Goal: Task Accomplishment & Management: Use online tool/utility

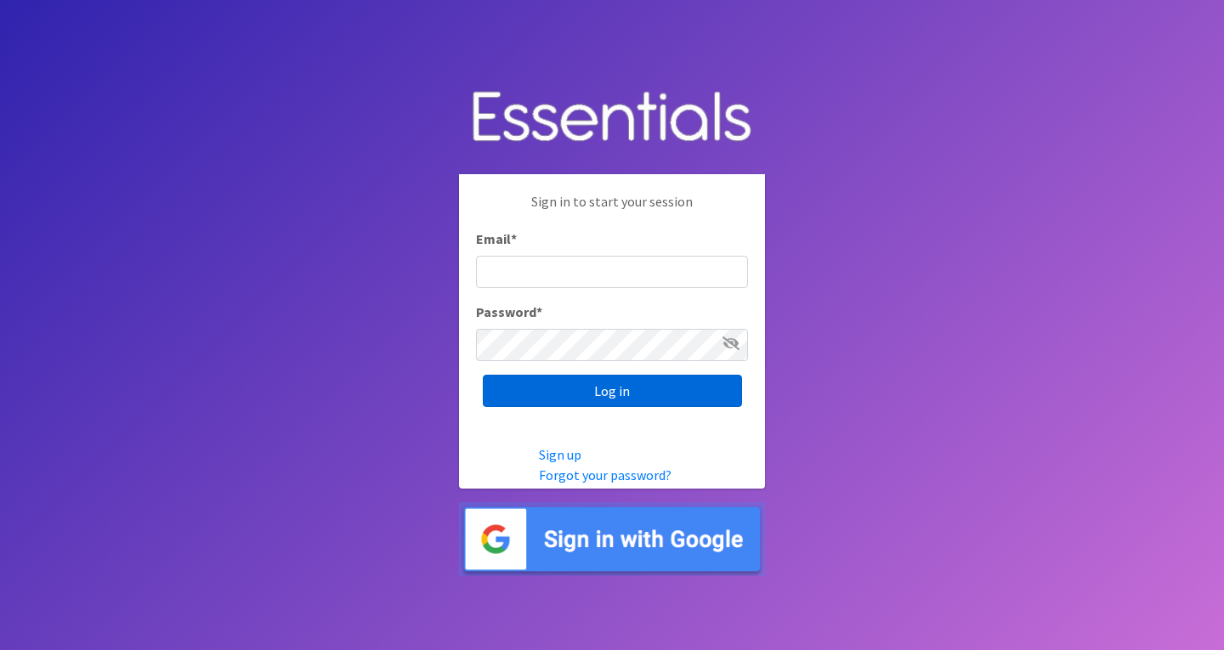
type input "roz@momshelpingmomsfoundation.org"
click at [662, 404] on input "Log in" at bounding box center [612, 391] width 259 height 32
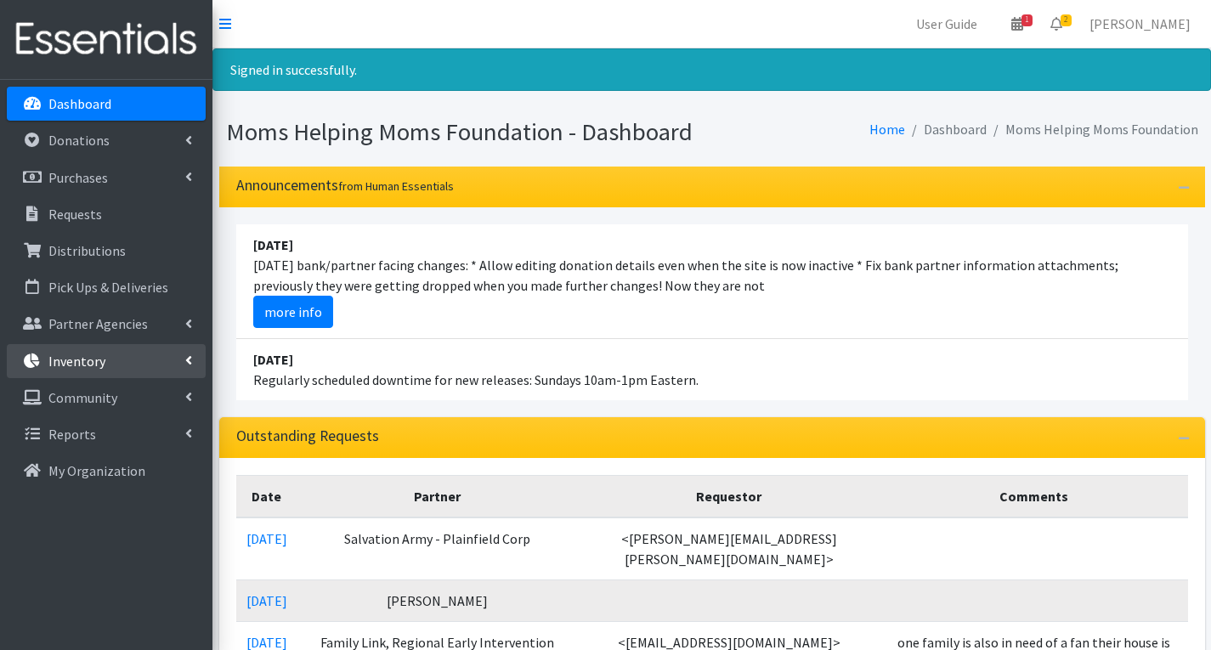
click at [138, 354] on link "Inventory" at bounding box center [106, 361] width 199 height 34
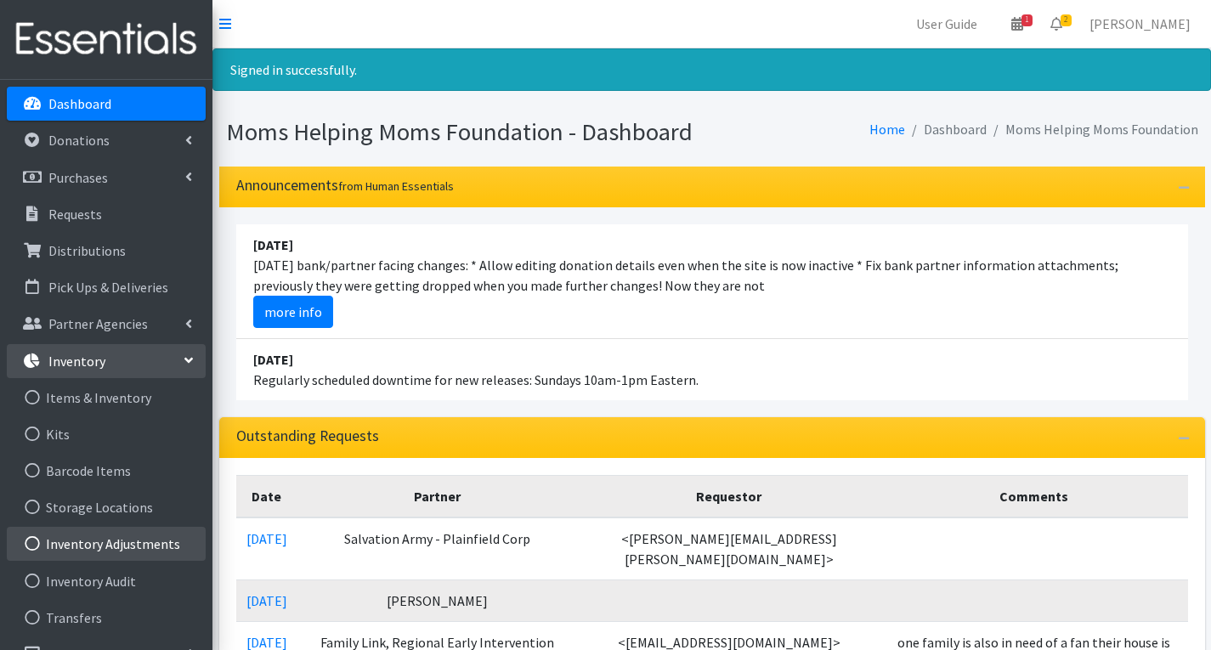
click at [135, 530] on link "Inventory Adjustments" at bounding box center [106, 544] width 199 height 34
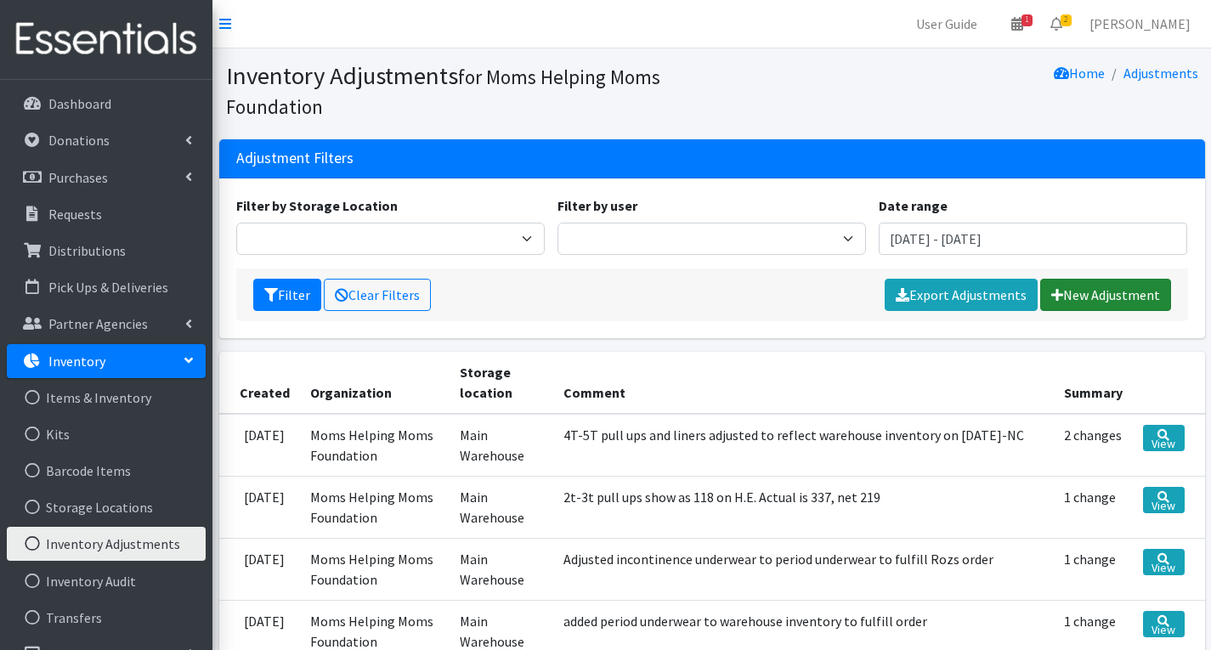
click at [1072, 293] on link "New Adjustment" at bounding box center [1105, 295] width 131 height 32
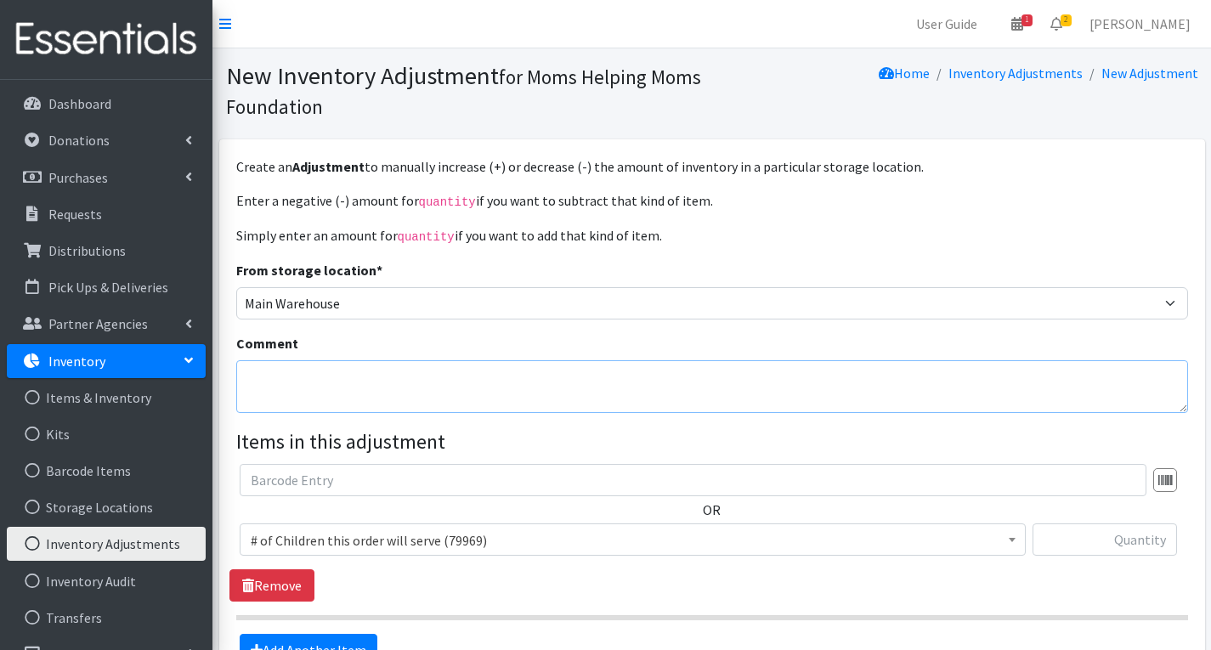
click at [437, 383] on textarea "Comment" at bounding box center [712, 386] width 952 height 53
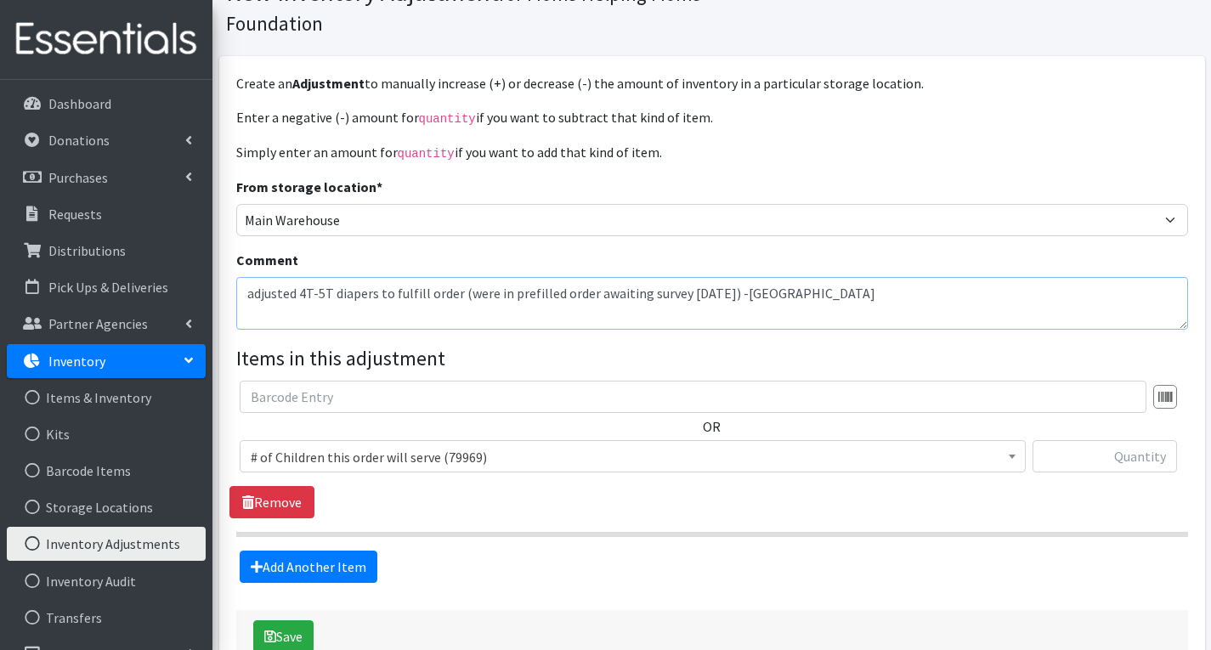
scroll to position [88, 0]
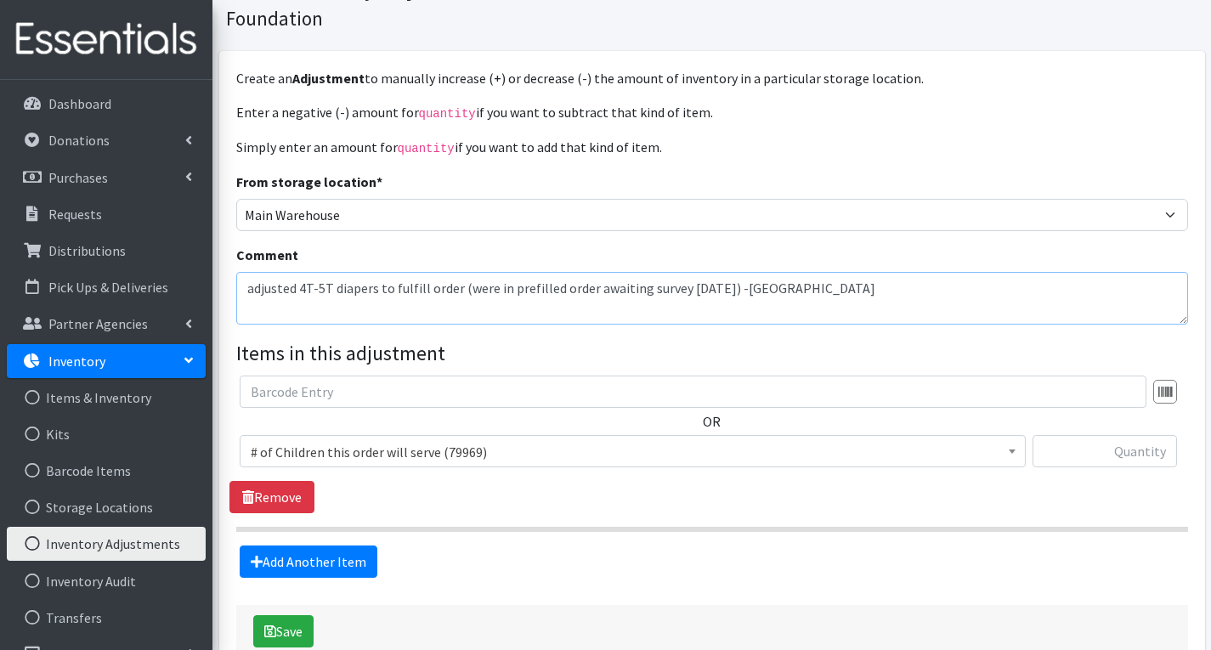
type textarea "adjusted 4T-5T diapers to fulfill order (were in prefilled order awaiting surve…"
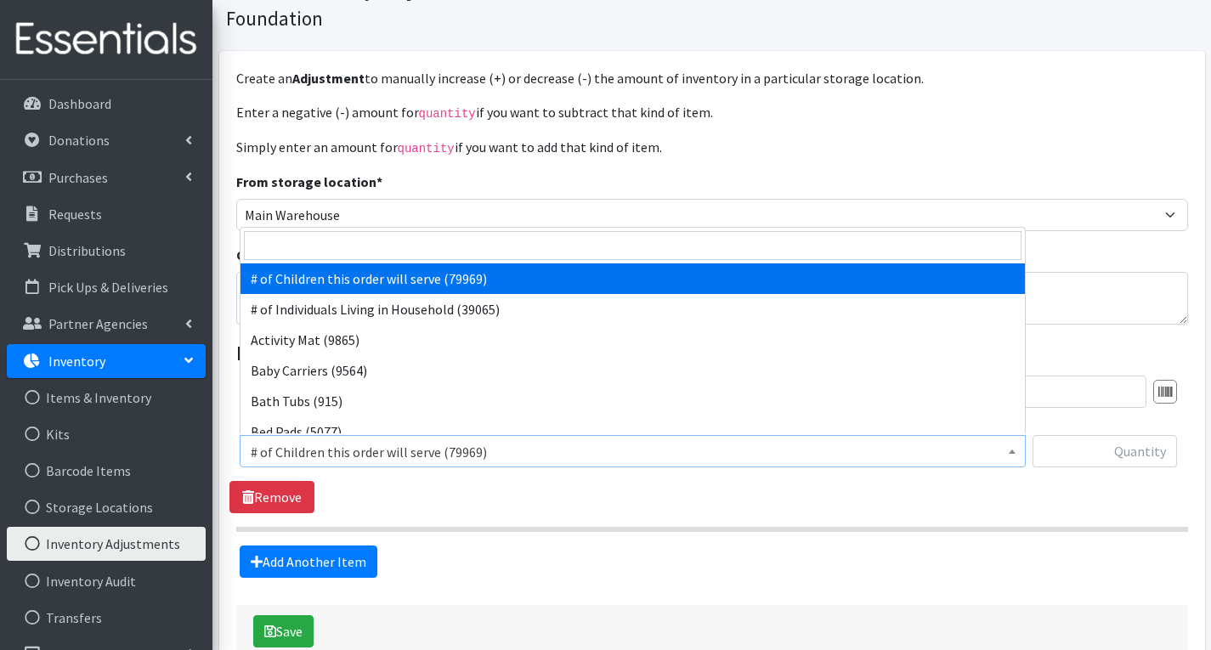
click at [433, 457] on span "# of Children this order will serve (79969)" at bounding box center [633, 452] width 764 height 24
click at [449, 250] on input "search" at bounding box center [632, 245] width 777 height 29
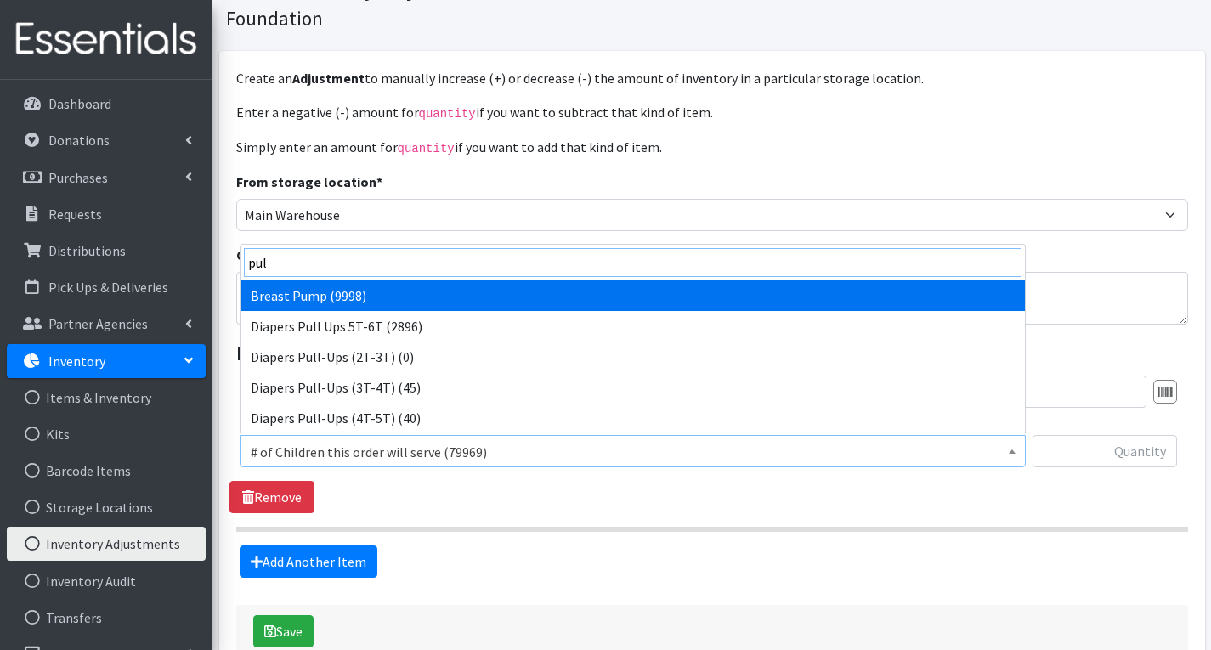
type input "pull"
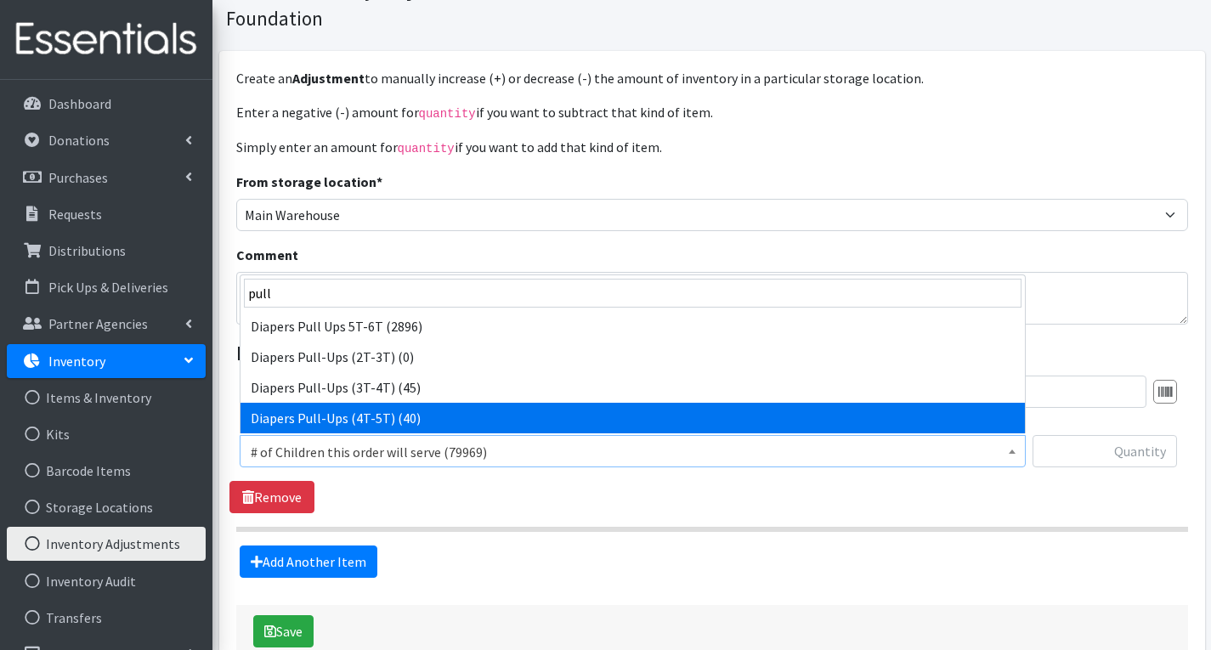
select select "1973"
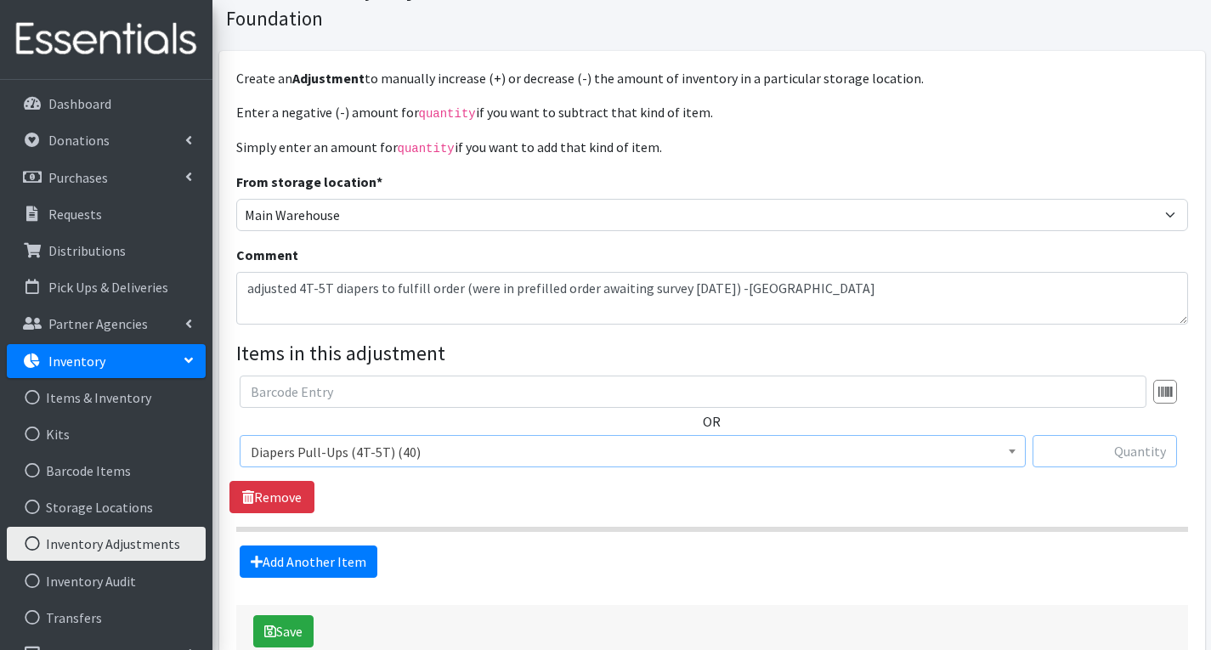
click at [1145, 449] on input "text" at bounding box center [1104, 451] width 144 height 32
type input "8"
click at [301, 628] on button "Save" at bounding box center [283, 631] width 60 height 32
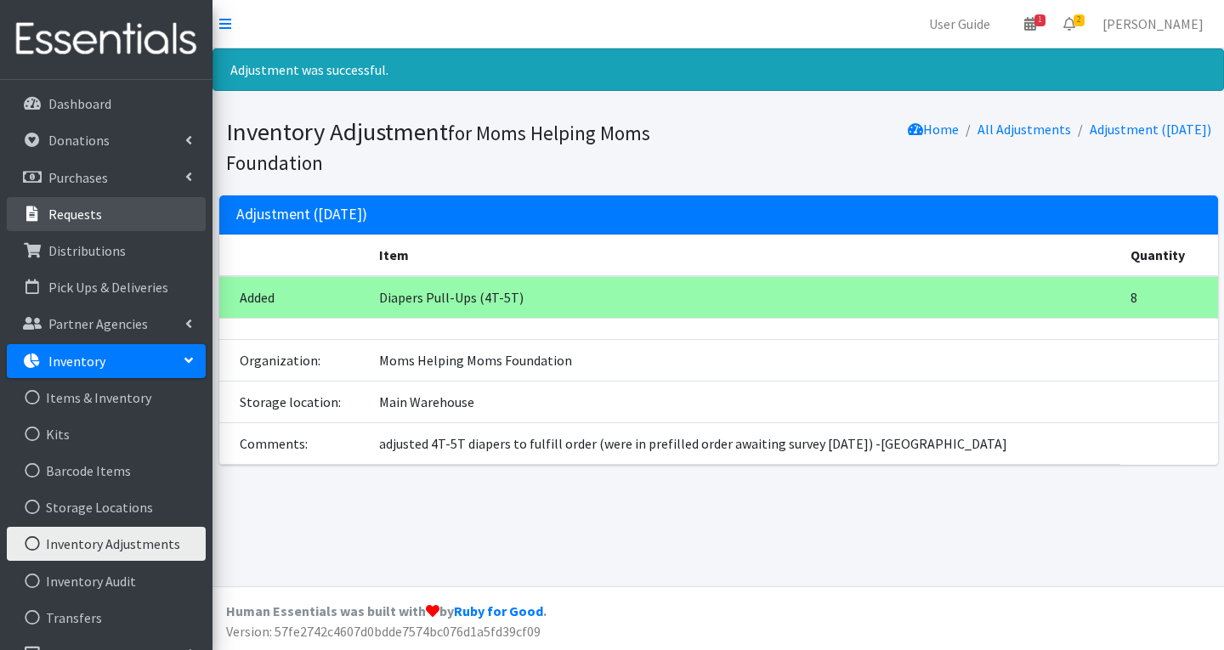
click at [109, 209] on link "Requests" at bounding box center [106, 214] width 199 height 34
